Goal: Information Seeking & Learning: Learn about a topic

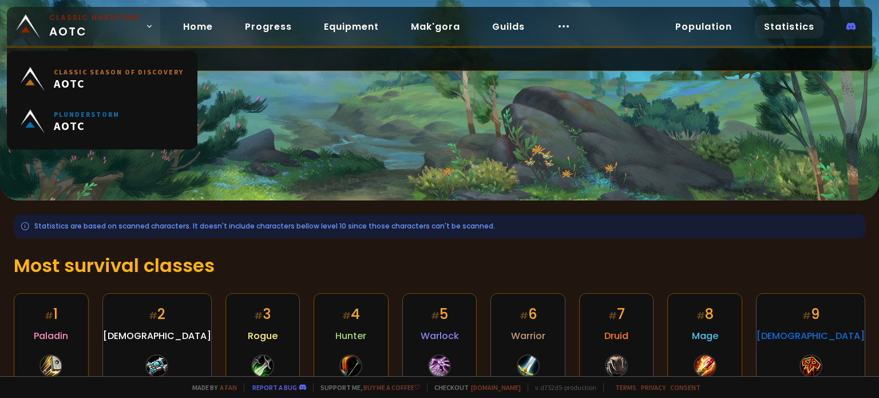
click at [115, 36] on span "Classic Hardcore AOTC" at bounding box center [95, 26] width 92 height 27
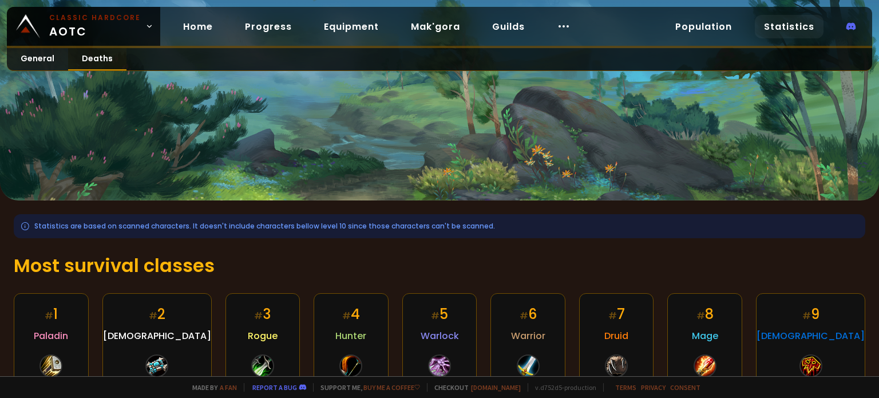
click at [79, 51] on link "Deaths" at bounding box center [97, 59] width 58 height 22
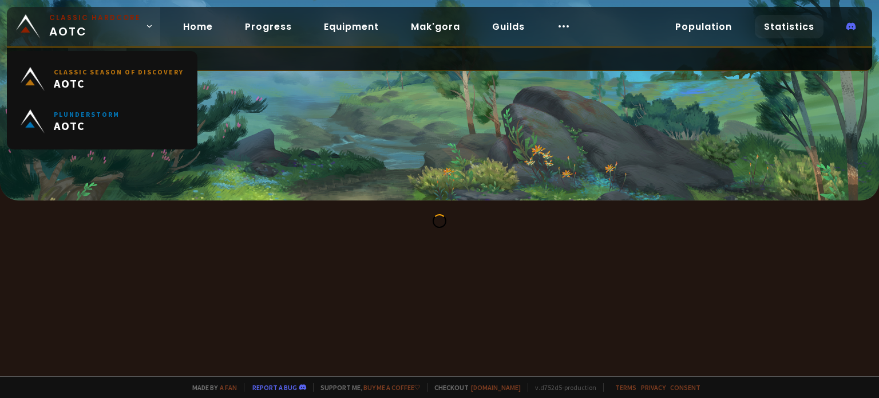
click at [109, 25] on span "Classic Hardcore AOTC" at bounding box center [95, 26] width 92 height 27
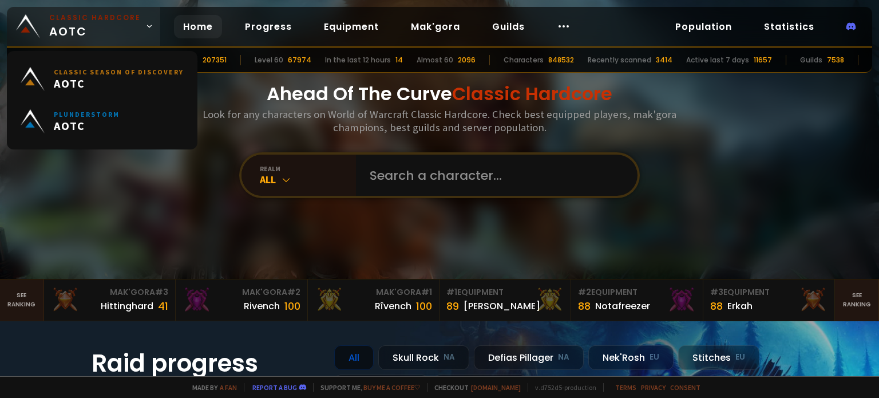
click at [109, 25] on span "Classic Hardcore AOTC" at bounding box center [95, 26] width 92 height 27
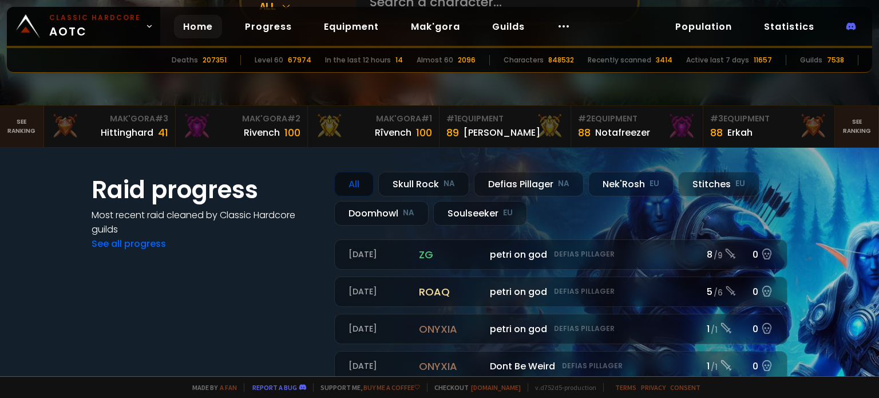
scroll to position [172, 0]
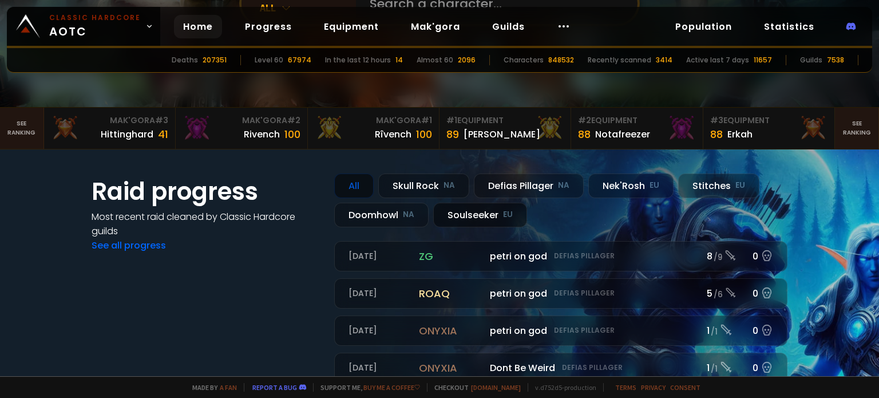
click at [461, 216] on div "Soulseeker EU" at bounding box center [480, 215] width 94 height 25
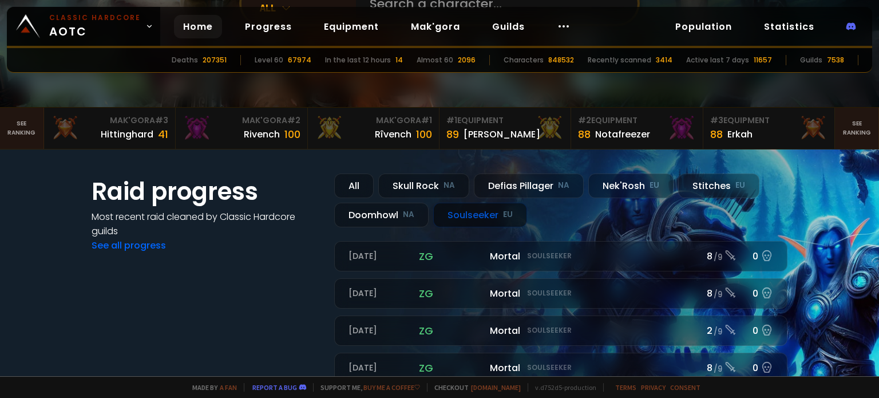
click at [461, 216] on div "Soulseeker EU" at bounding box center [480, 215] width 94 height 25
click at [402, 222] on div "Doomhowl NA" at bounding box center [381, 215] width 94 height 25
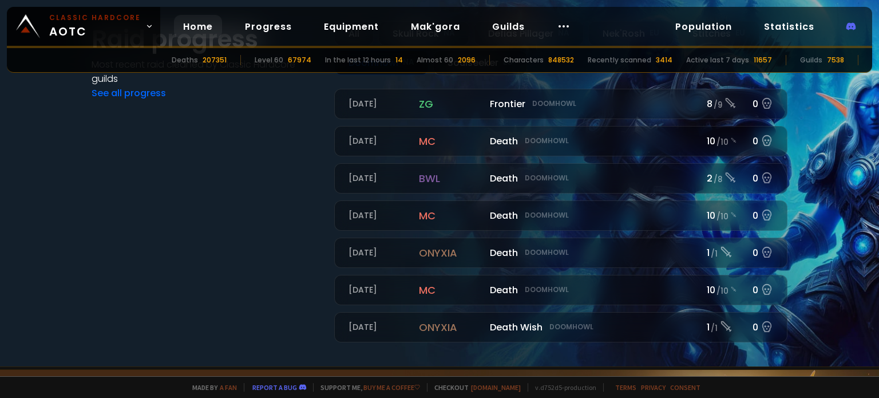
scroll to position [229, 0]
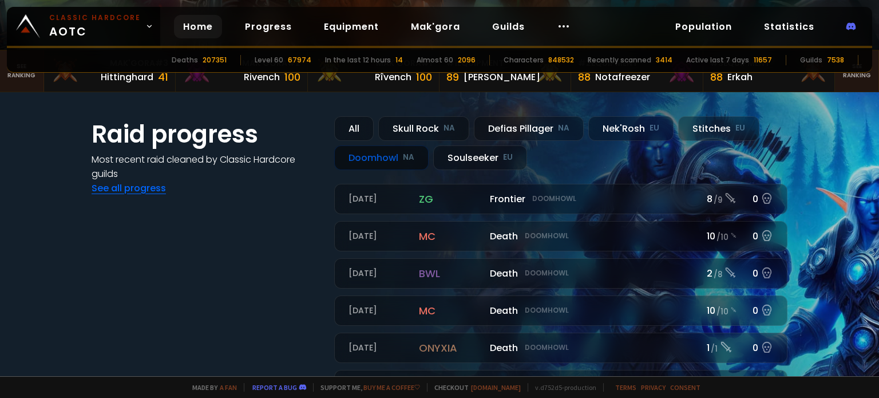
click at [135, 181] on link "See all progress" at bounding box center [129, 187] width 74 height 13
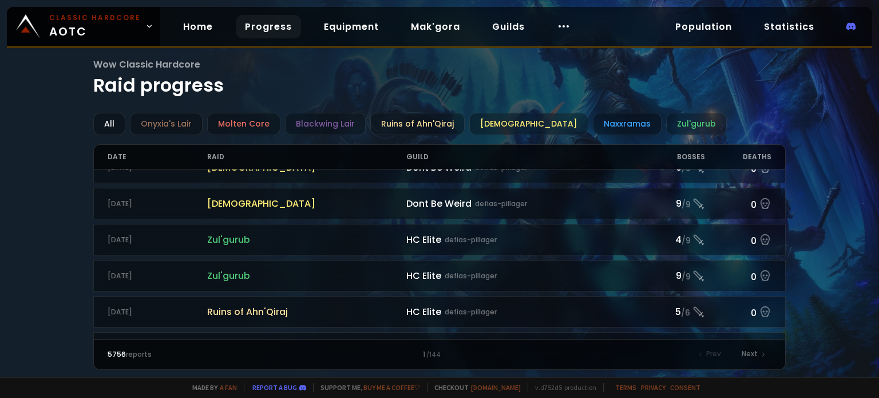
scroll to position [1254, 0]
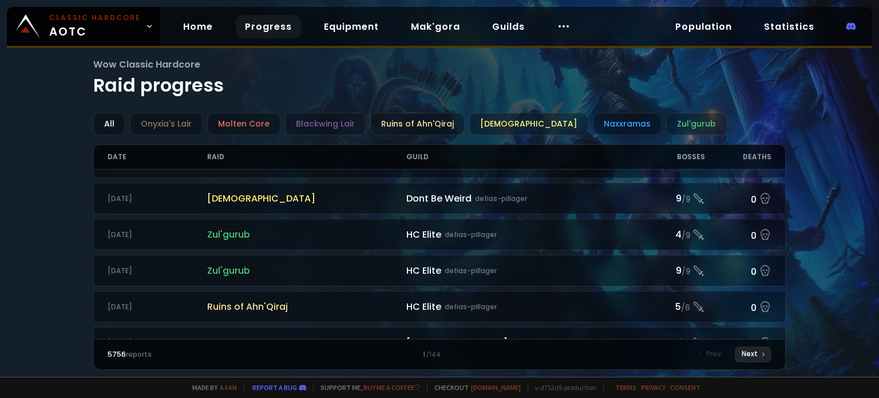
click at [749, 347] on div "Next" at bounding box center [753, 354] width 37 height 16
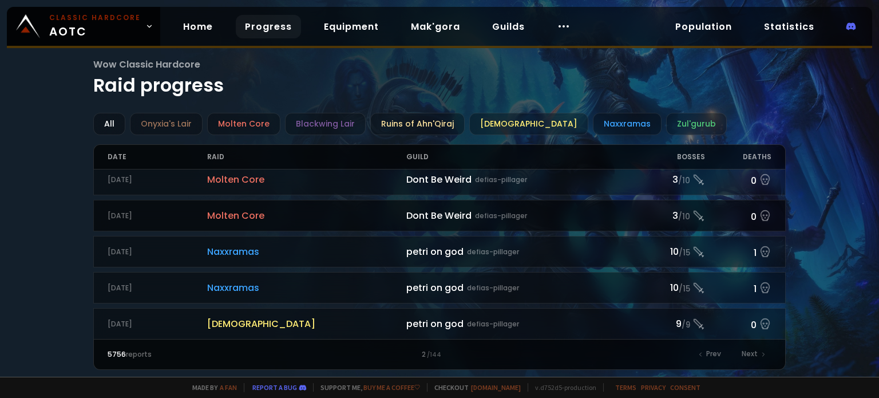
scroll to position [1254, 0]
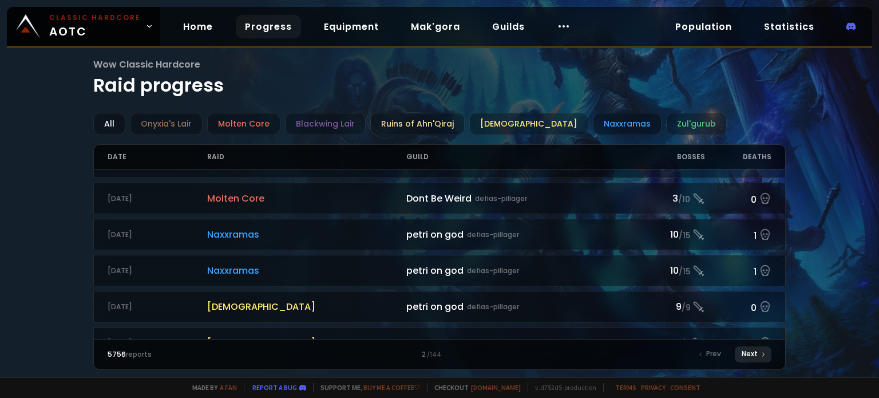
click at [758, 357] on div "Next" at bounding box center [753, 354] width 37 height 16
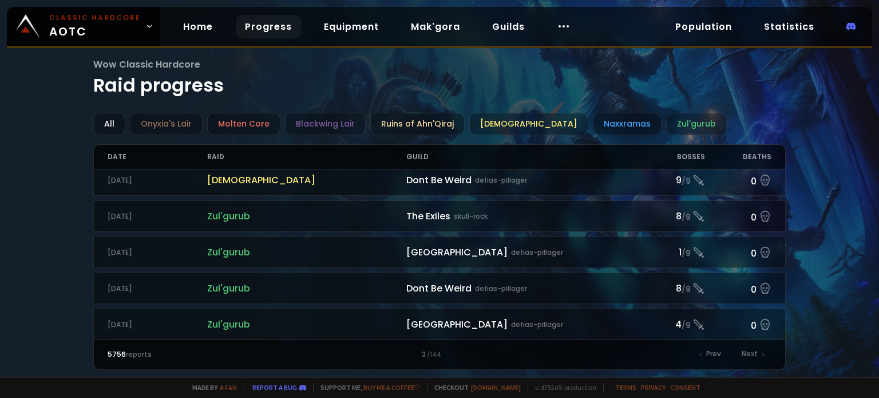
scroll to position [1254, 0]
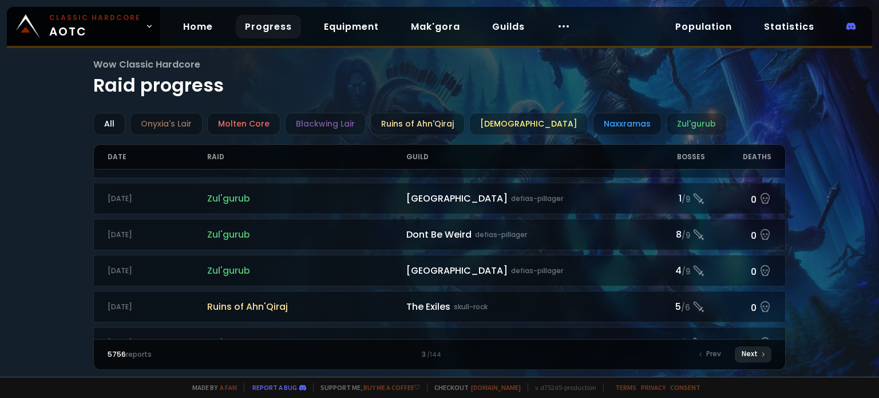
click at [751, 355] on div "Next" at bounding box center [753, 354] width 37 height 16
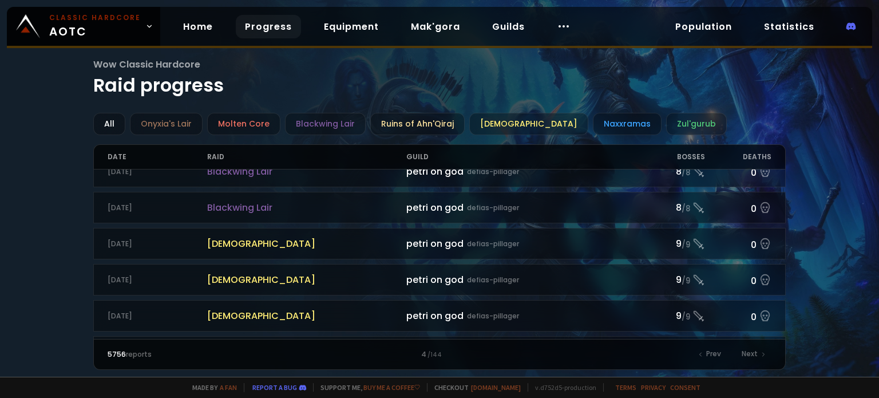
scroll to position [343, 0]
